Goal: Information Seeking & Learning: Learn about a topic

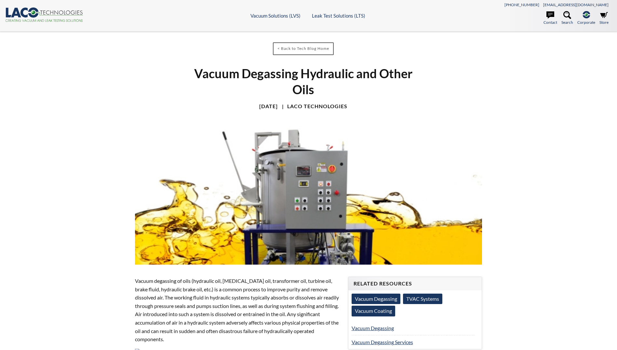
select select "Language Translate Widget"
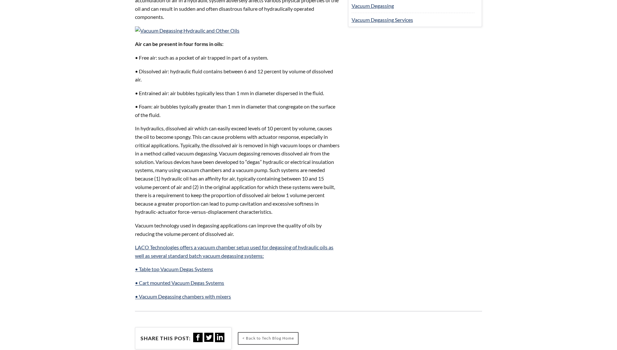
scroll to position [325, 0]
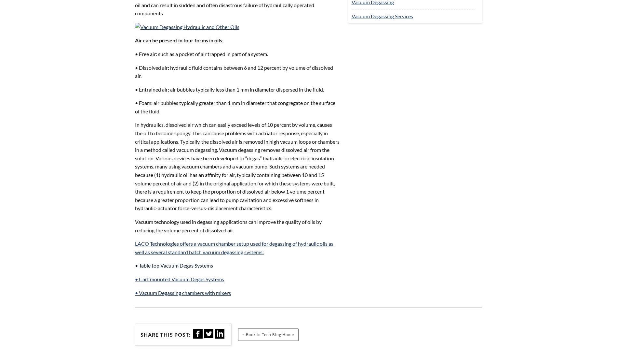
click at [200, 266] on link "• Table top Vacuum Degas Systems" at bounding box center [174, 265] width 78 height 6
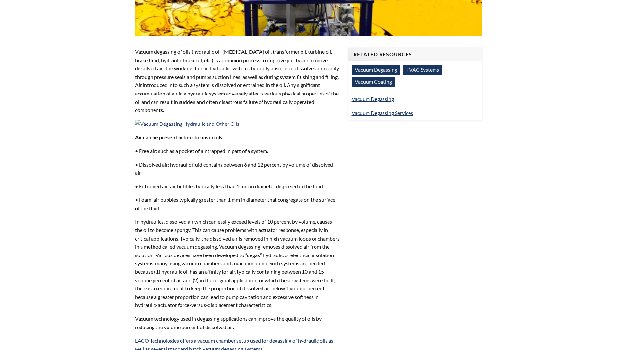
scroll to position [163, 0]
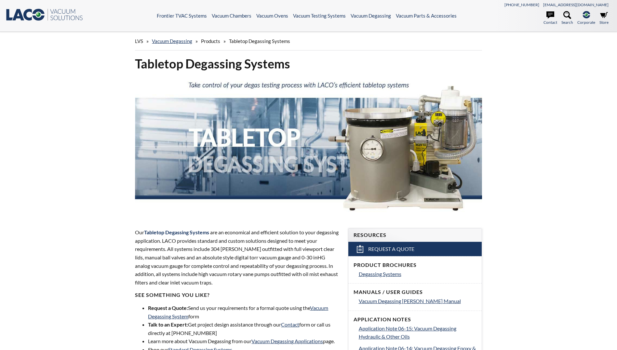
select select "Language Translate Widget"
click at [172, 41] on link "Vacuum Degassing" at bounding box center [172, 41] width 40 height 6
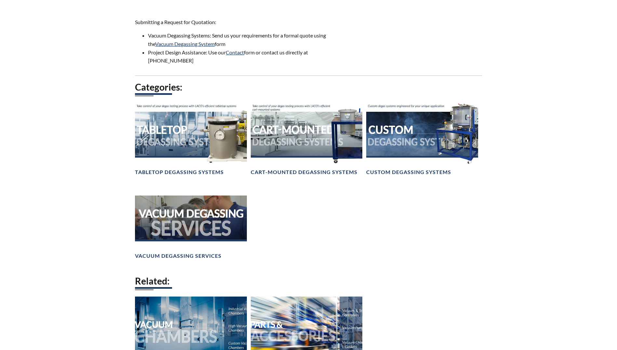
scroll to position [423, 0]
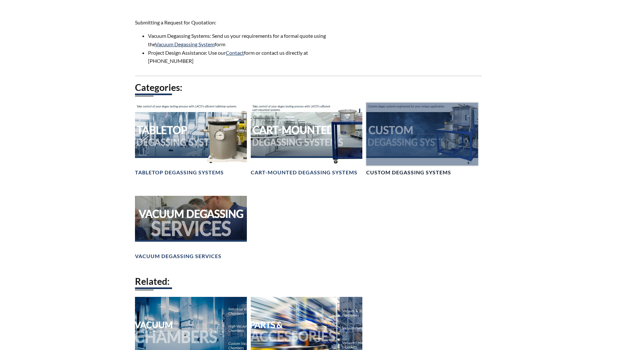
click at [403, 172] on h4 "Custom Degassing Systems" at bounding box center [408, 172] width 85 height 7
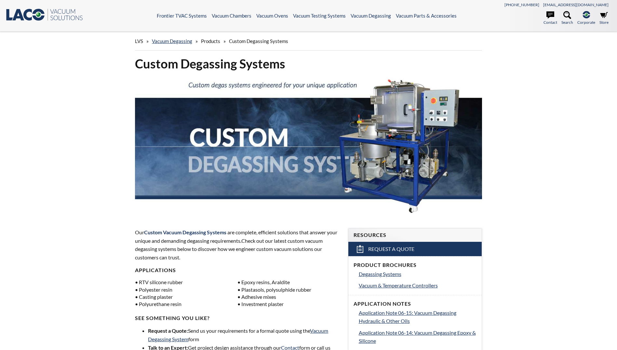
select select "Language Translate Widget"
